Goal: Navigation & Orientation: Find specific page/section

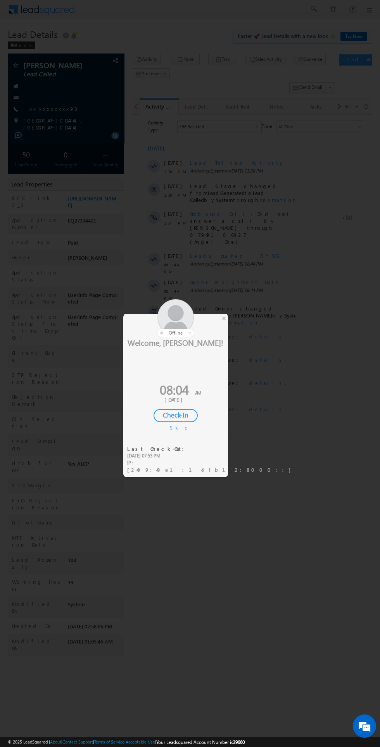
click at [186, 410] on div "Check-In" at bounding box center [175, 415] width 44 height 13
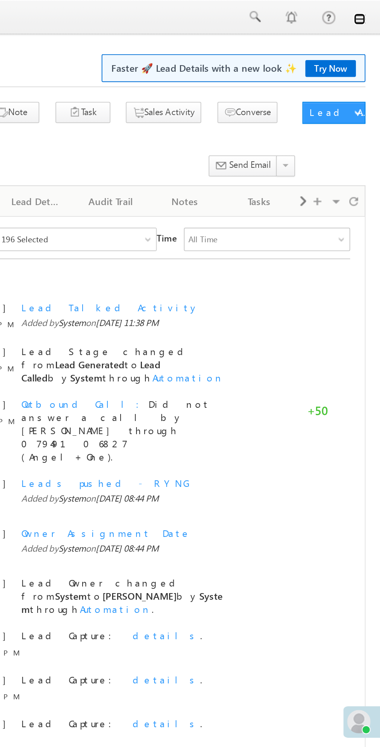
click at [369, 10] on link at bounding box center [369, 10] width 6 height 6
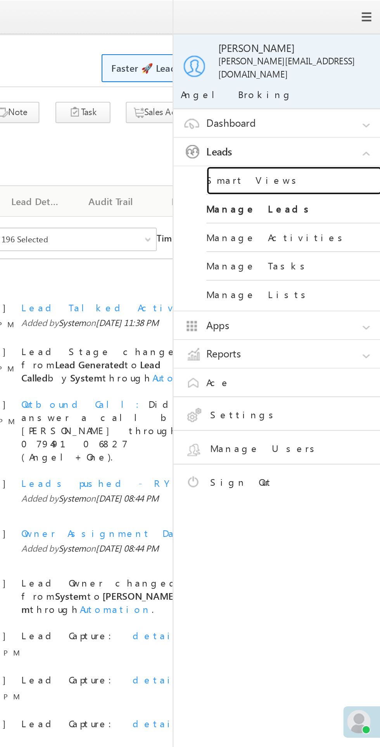
click at [311, 91] on link "Smart Views" at bounding box center [334, 95] width 93 height 15
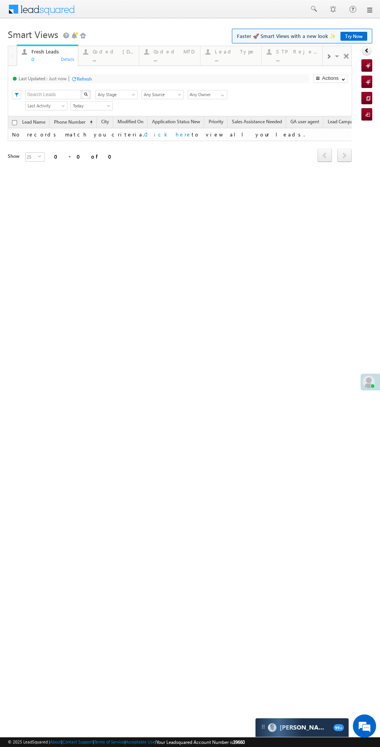
click at [108, 57] on div "..." at bounding box center [114, 59] width 42 height 6
click at [42, 52] on div "Fresh Leads" at bounding box center [52, 51] width 42 height 6
